Goal: Find specific page/section: Find specific page/section

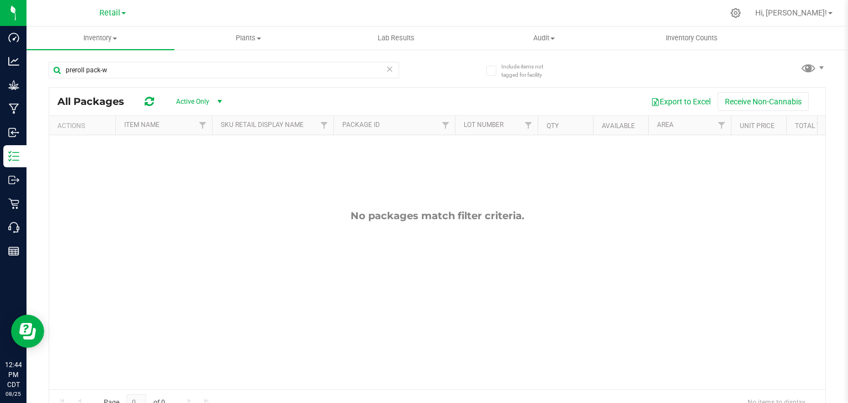
type input "preroll pack-"
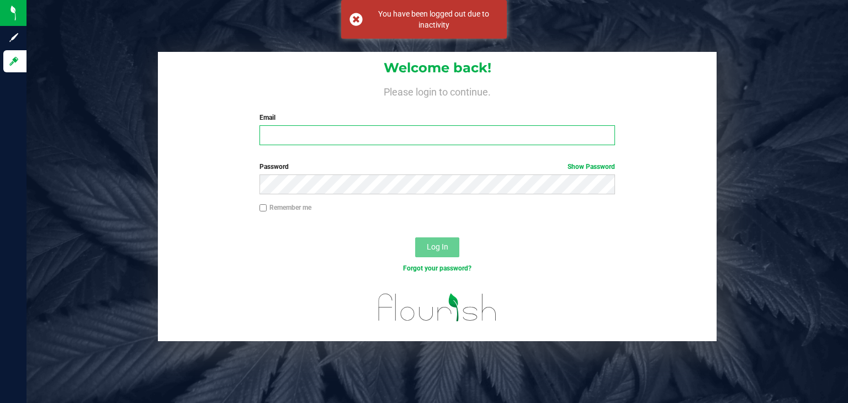
type input "[PERSON_NAME][EMAIL_ADDRESS][PERSON_NAME][DOMAIN_NAME]"
